Goal: Information Seeking & Learning: Learn about a topic

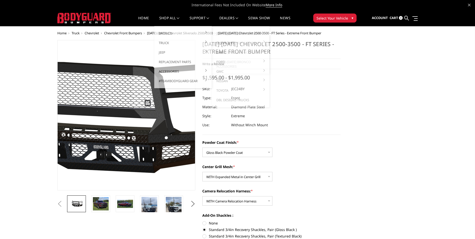
select select "3278"
select select "3280"
select select "3282"
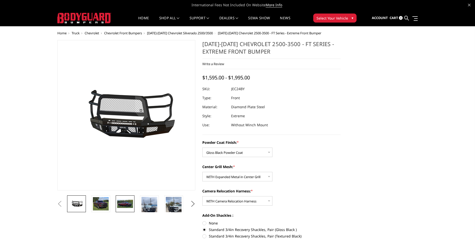
click at [128, 199] on link at bounding box center [125, 203] width 19 height 17
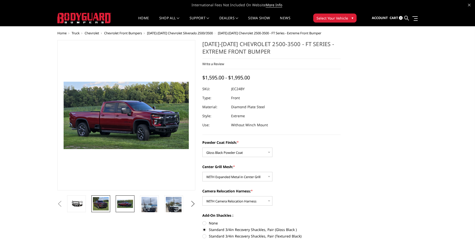
click at [101, 205] on img at bounding box center [101, 204] width 16 height 14
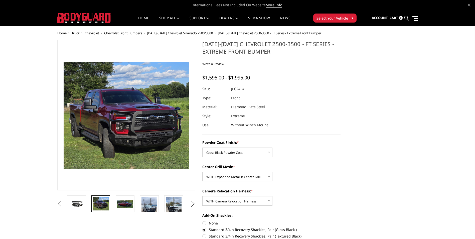
click at [104, 130] on img at bounding box center [126, 115] width 125 height 107
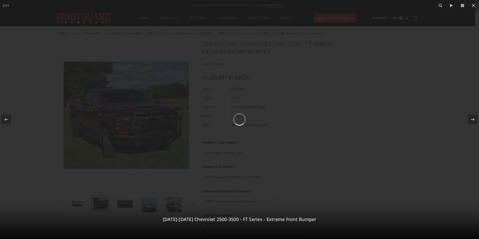
click at [390, 74] on div at bounding box center [239, 119] width 479 height 239
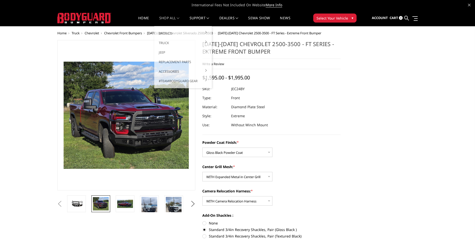
click at [170, 20] on link "shop all" at bounding box center [169, 21] width 20 height 10
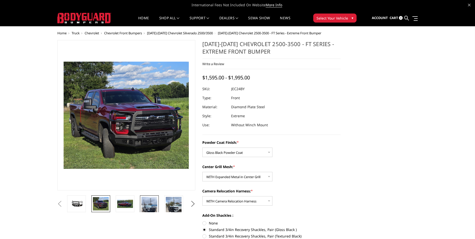
click at [146, 204] on img at bounding box center [149, 211] width 16 height 28
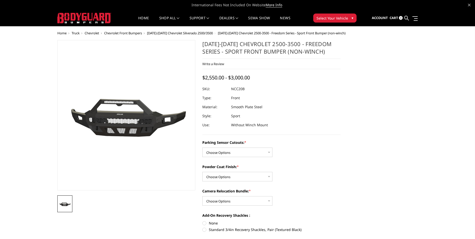
click at [123, 32] on span "Chevrolet Front Bumpers" at bounding box center [123, 33] width 38 height 5
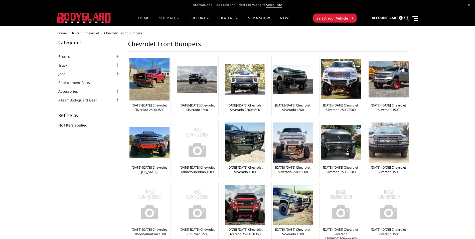
click at [68, 66] on link "Truck" at bounding box center [65, 65] width 15 height 5
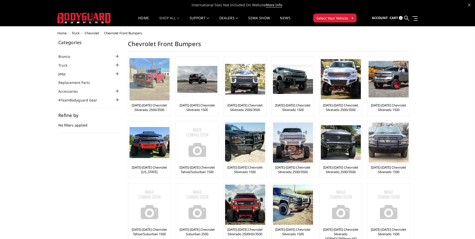
click at [149, 109] on link "[DATE]-[DATE] Chevrolet Silverado 2500/3500" at bounding box center [149, 107] width 40 height 9
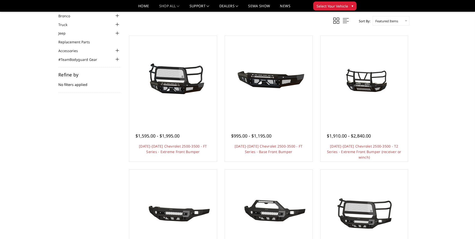
scroll to position [75, 0]
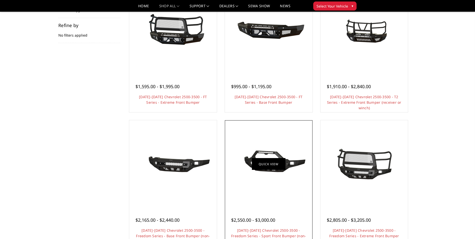
click at [280, 162] on link "Quick view" at bounding box center [269, 164] width 34 height 12
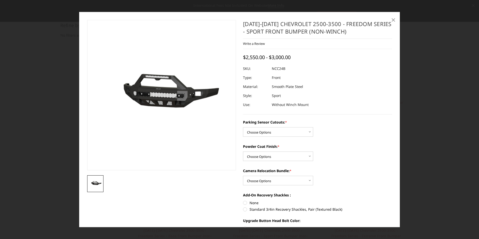
click at [395, 21] on span "×" at bounding box center [393, 19] width 5 height 11
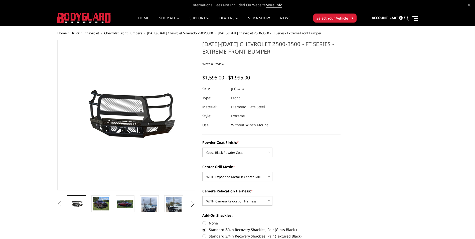
select select "3278"
select select "3280"
select select "3282"
click at [149, 213] on img at bounding box center [149, 211] width 16 height 28
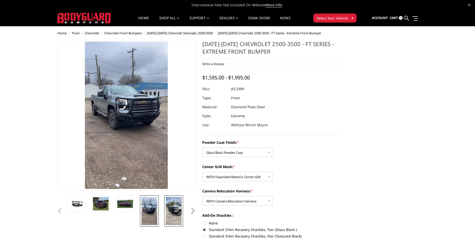
click at [180, 211] on img at bounding box center [174, 211] width 16 height 28
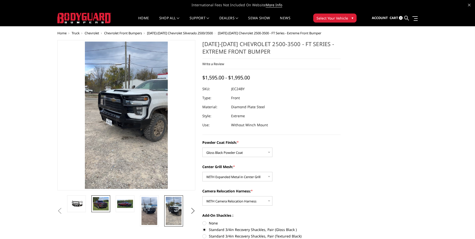
click at [104, 208] on img at bounding box center [101, 204] width 16 height 14
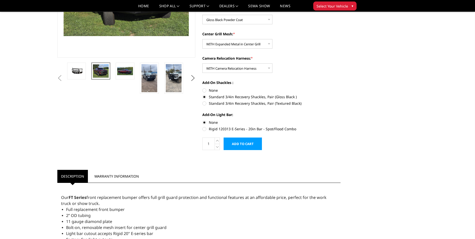
scroll to position [75, 0]
